Goal: Find specific page/section: Find specific page/section

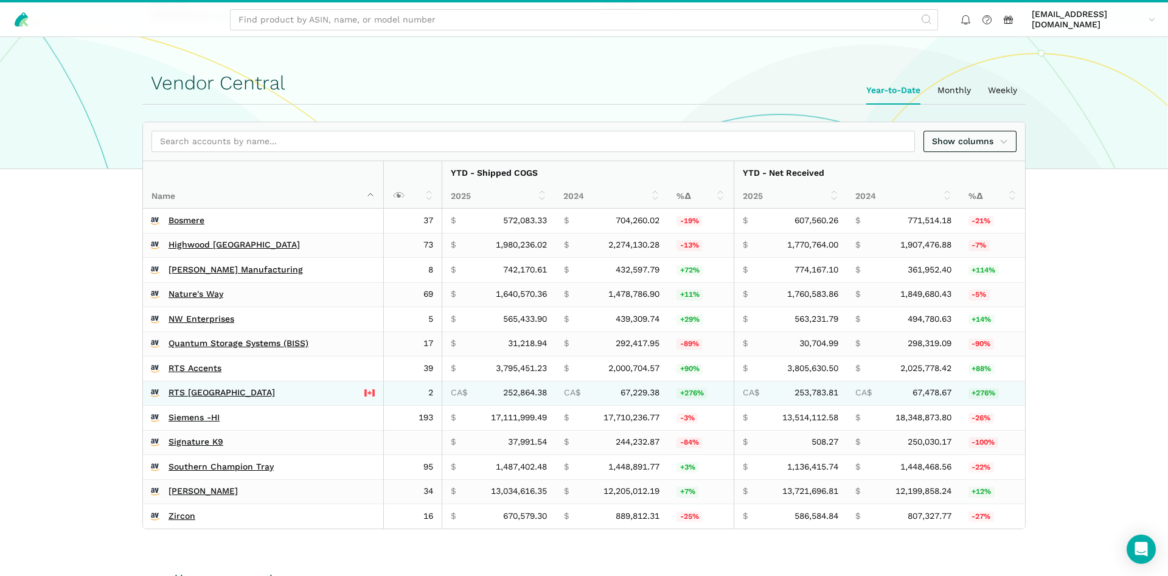
scroll to position [261, 0]
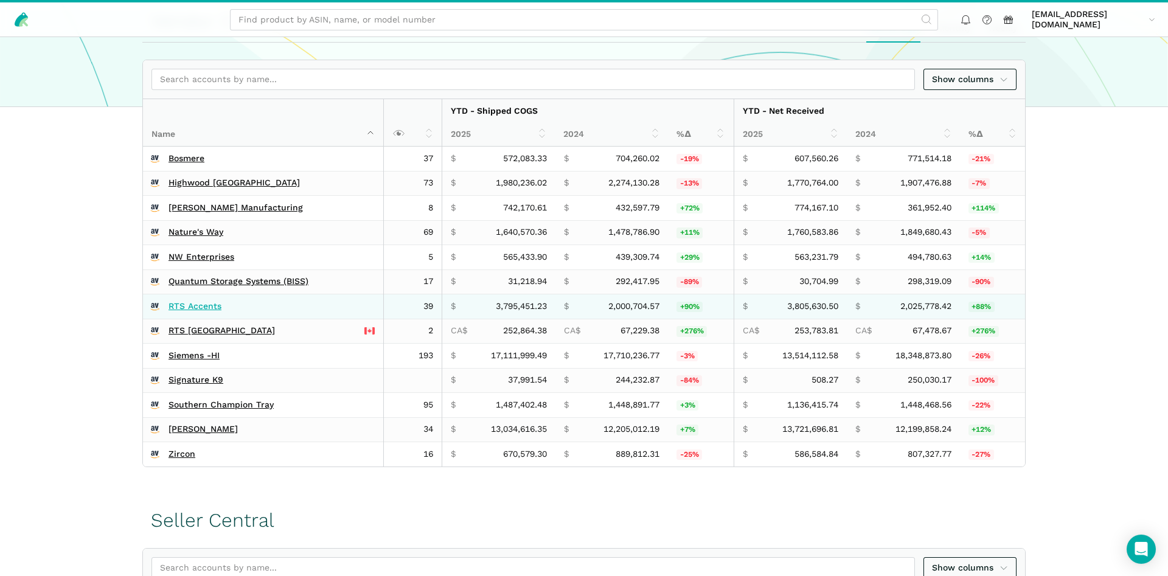
click at [193, 306] on link "RTS Accents" at bounding box center [195, 306] width 53 height 11
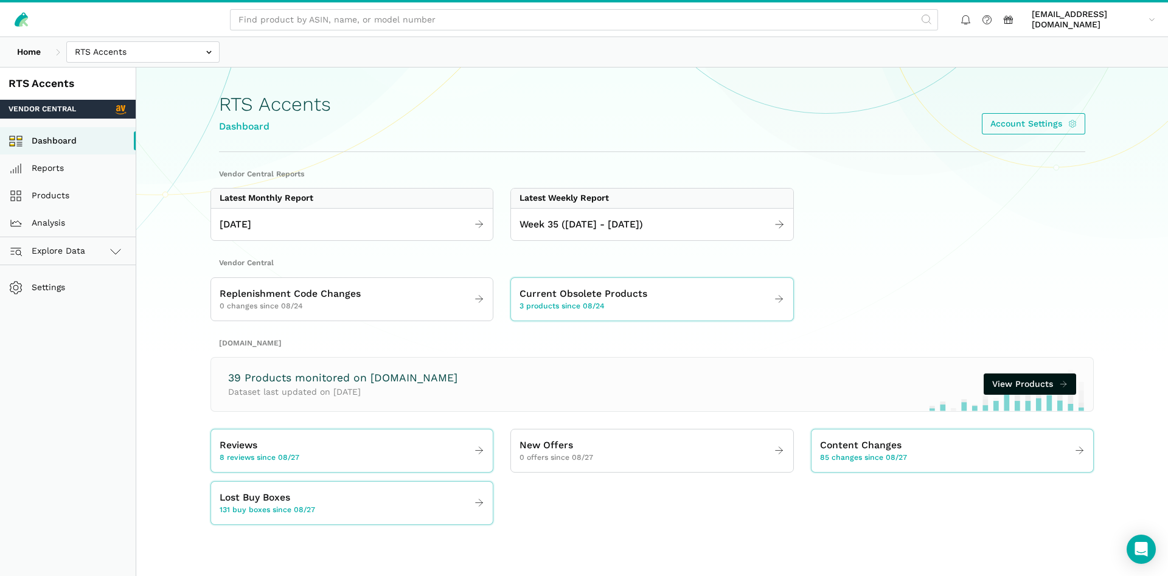
click at [350, 239] on div "August 2025" at bounding box center [352, 224] width 282 height 33
click at [346, 232] on link "August 2025" at bounding box center [352, 225] width 282 height 24
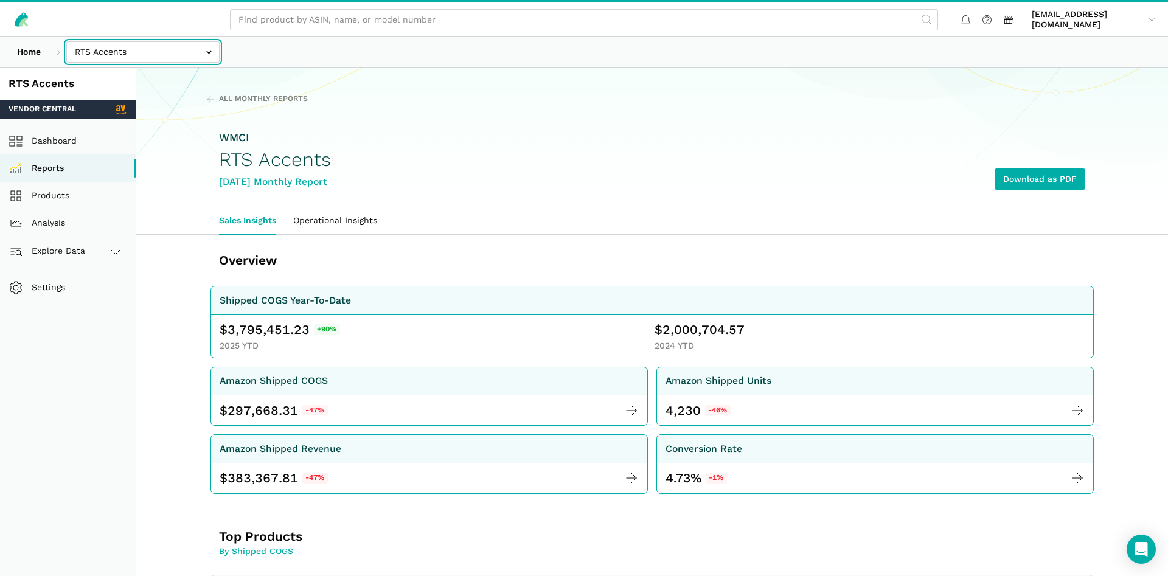
click at [96, 55] on input "text" at bounding box center [142, 51] width 153 height 21
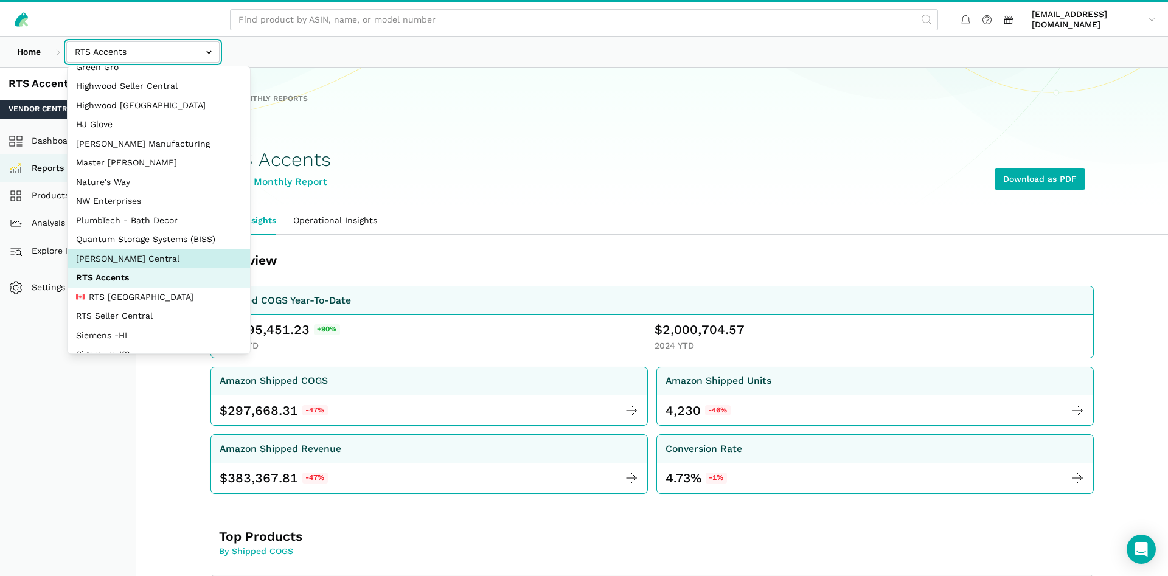
scroll to position [162, 0]
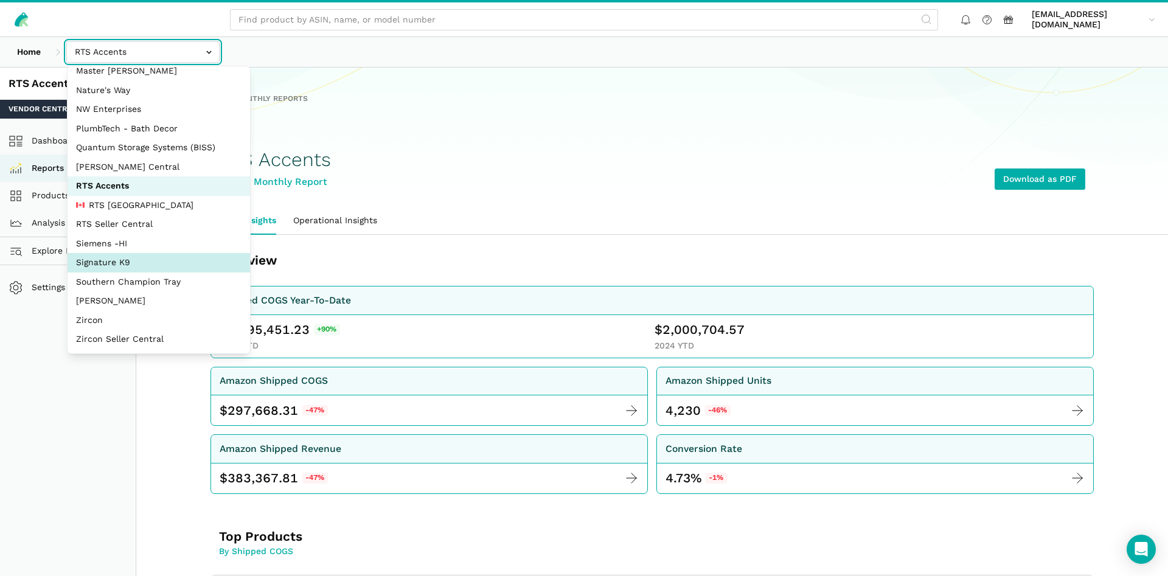
select select "cgwkWKSfb95HoZU2Ryku7MWn"
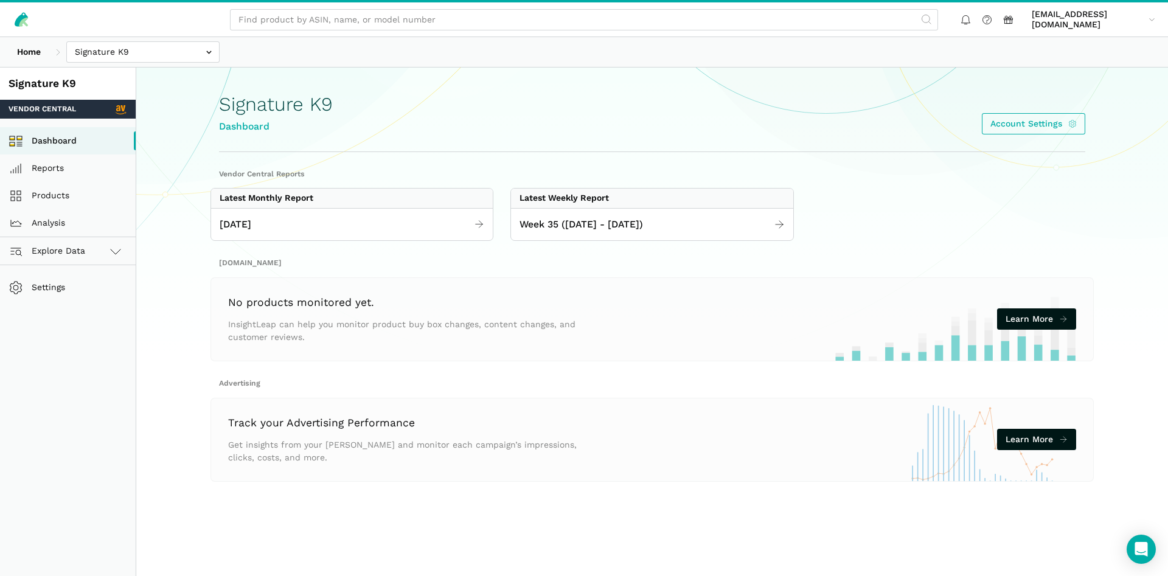
click at [312, 236] on div "August 2025" at bounding box center [352, 224] width 282 height 33
click at [338, 221] on link "August 2025" at bounding box center [352, 225] width 282 height 24
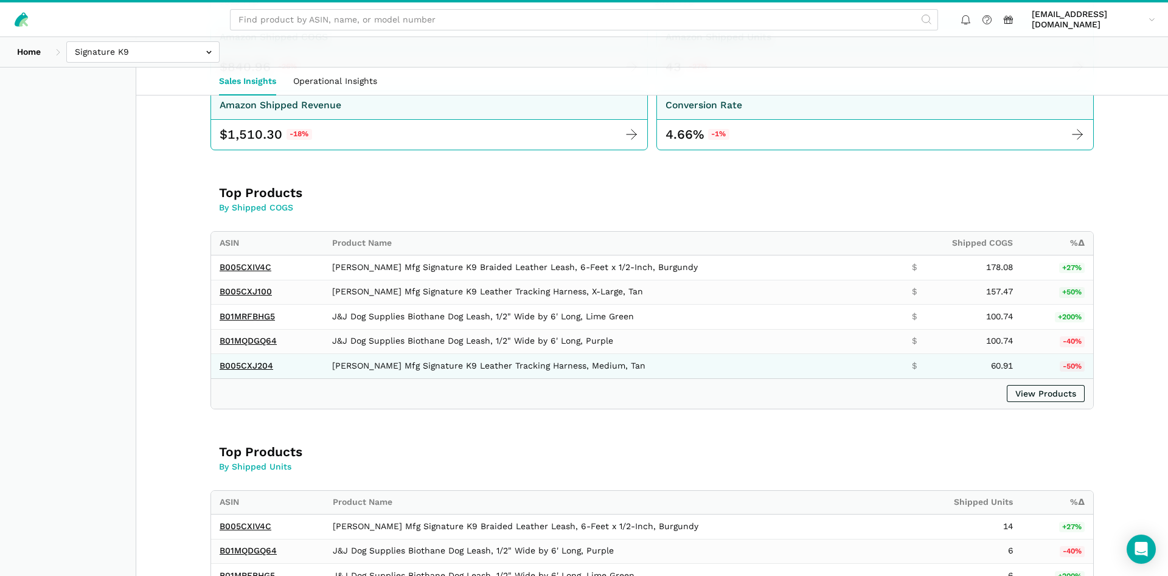
scroll to position [372, 0]
